Goal: Information Seeking & Learning: Learn about a topic

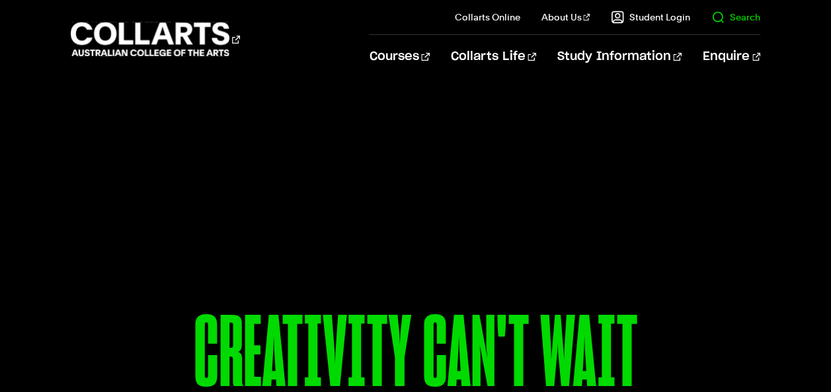
click at [733, 26] on il "Search" at bounding box center [725, 17] width 70 height 34
click at [720, 18] on link "Search" at bounding box center [735, 17] width 49 height 13
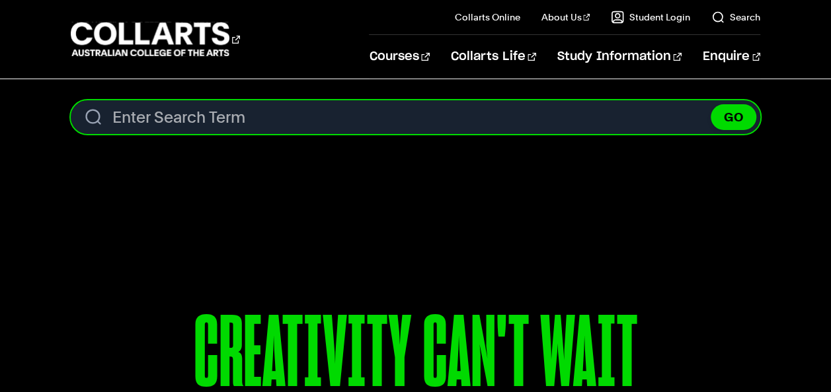
click at [557, 110] on input "Search content" at bounding box center [415, 117] width 689 height 34
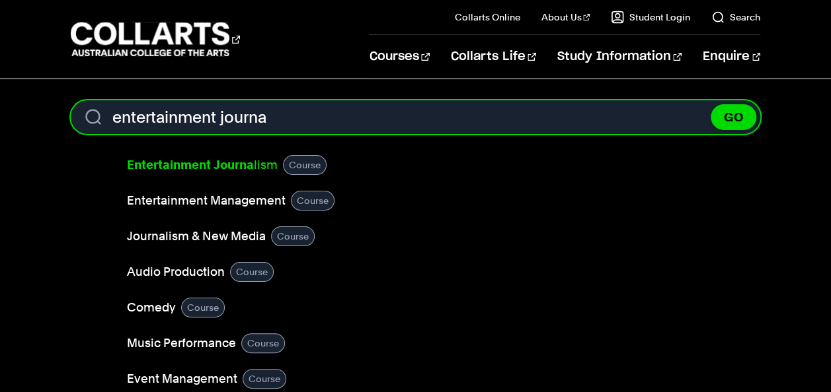
type input "entertainment journa"
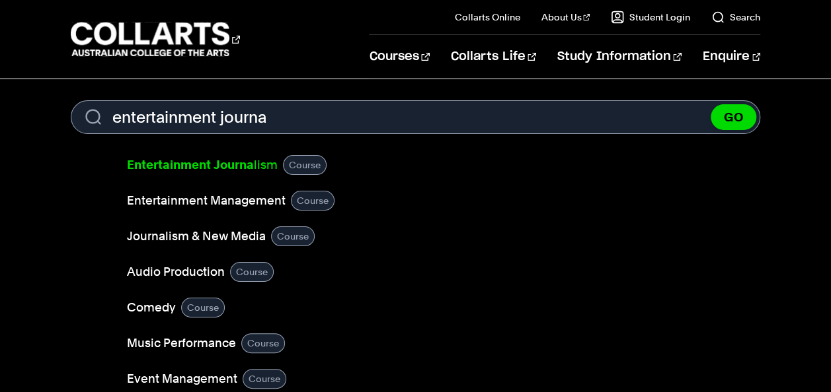
click at [216, 167] on b "Entertainment Journa" at bounding box center [190, 165] width 127 height 14
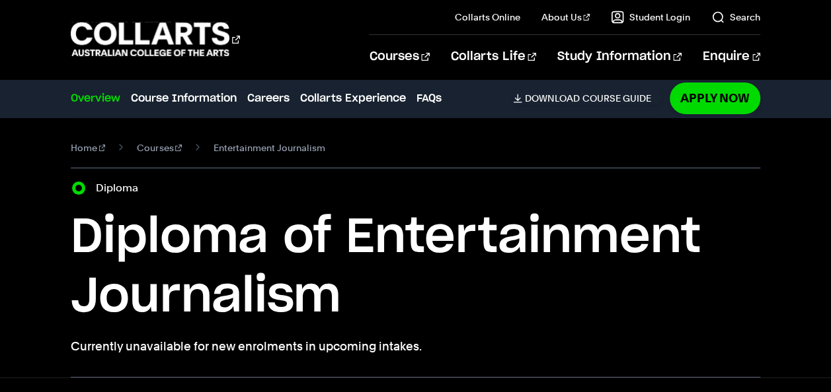
scroll to position [66, 0]
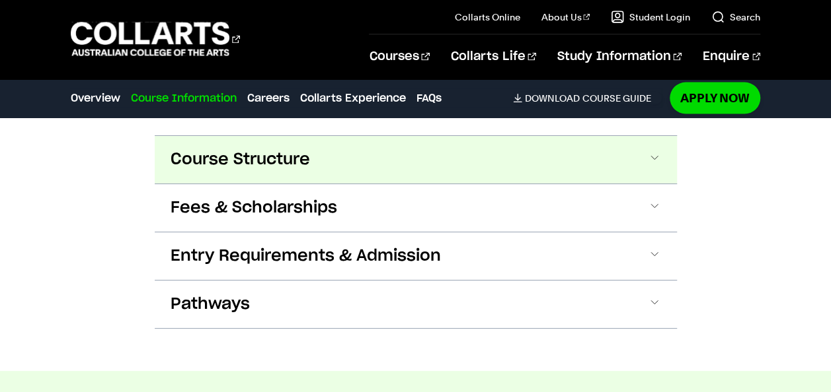
click at [511, 173] on button "Course Structure" at bounding box center [416, 160] width 522 height 48
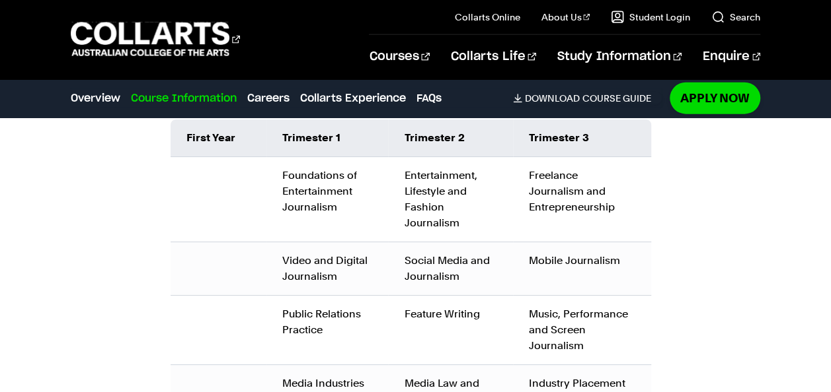
scroll to position [1536, 0]
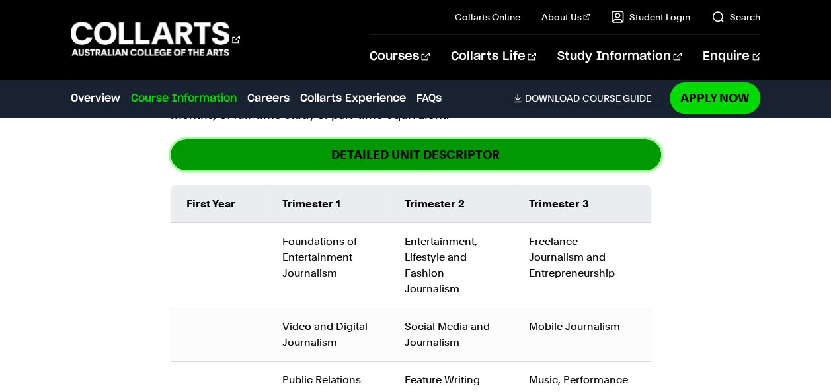
click at [425, 155] on link "DETAILED UNIT DESCRIPTOR" at bounding box center [415, 154] width 490 height 31
